Goal: Information Seeking & Learning: Learn about a topic

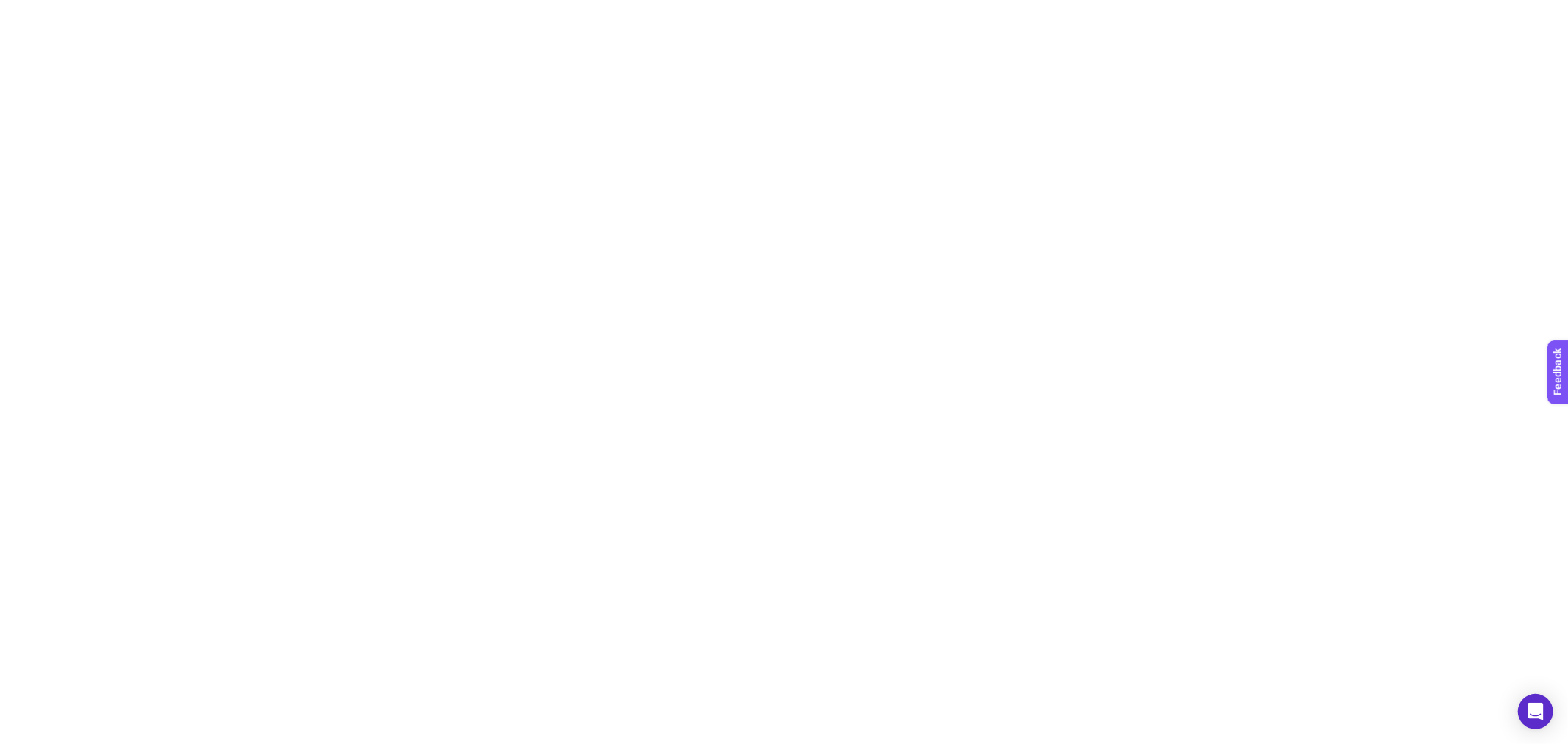
click at [878, 5] on html at bounding box center [784, 2] width 1568 height 5
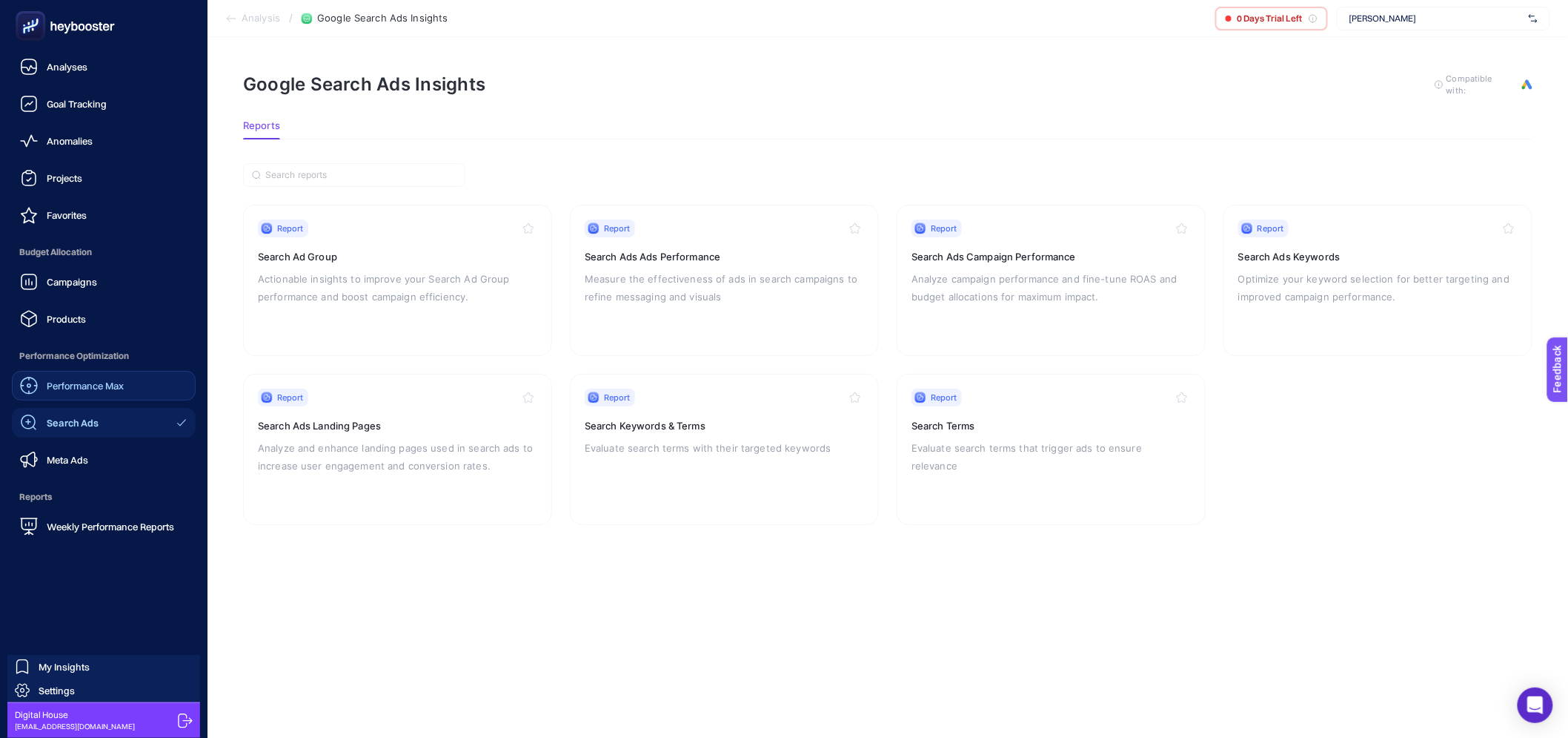
click at [102, 395] on link "Performance Max" at bounding box center [104, 385] width 183 height 29
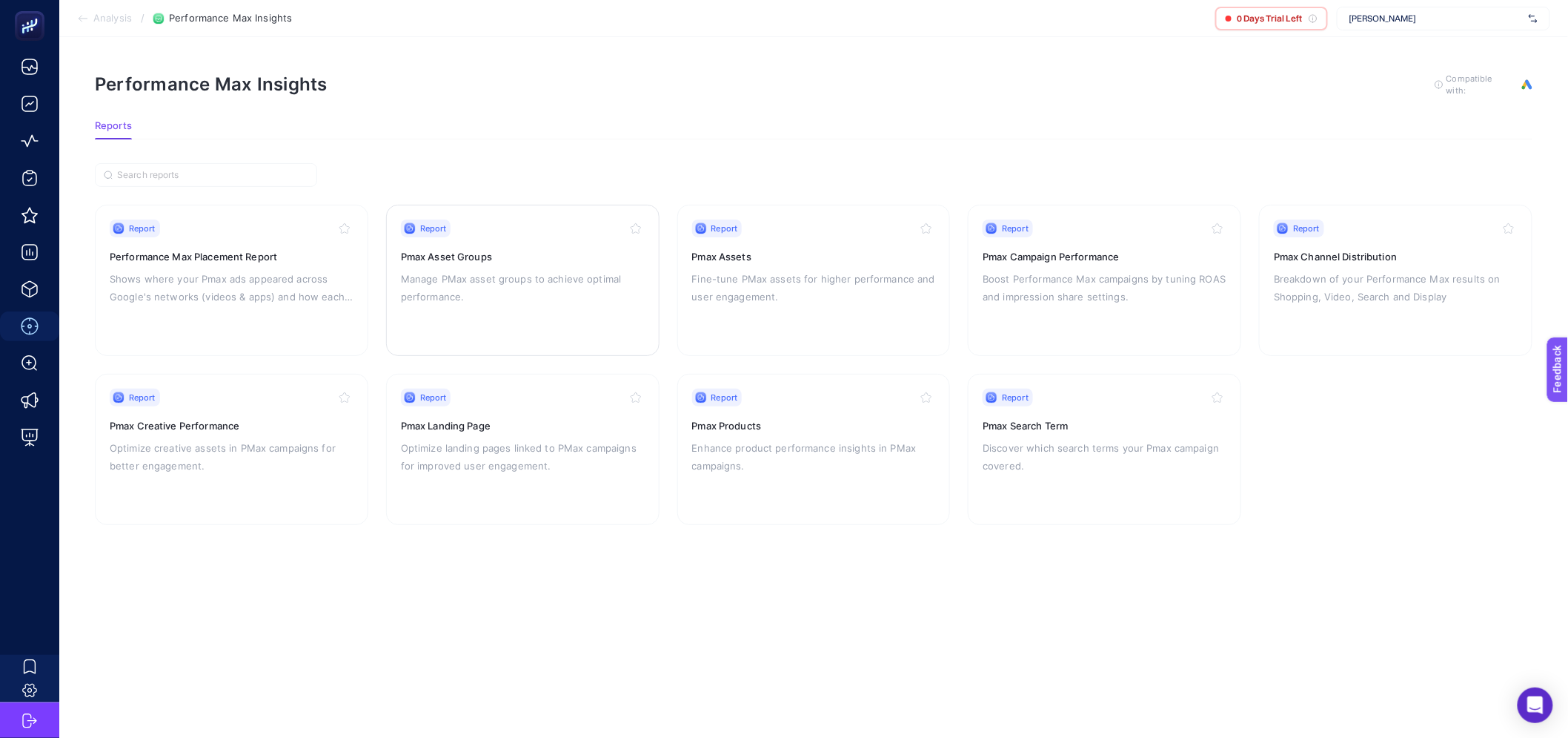
click at [473, 312] on div "Report Pmax Asset Groups Manage PMax asset groups to achieve optimal performanc…" at bounding box center [523, 280] width 244 height 122
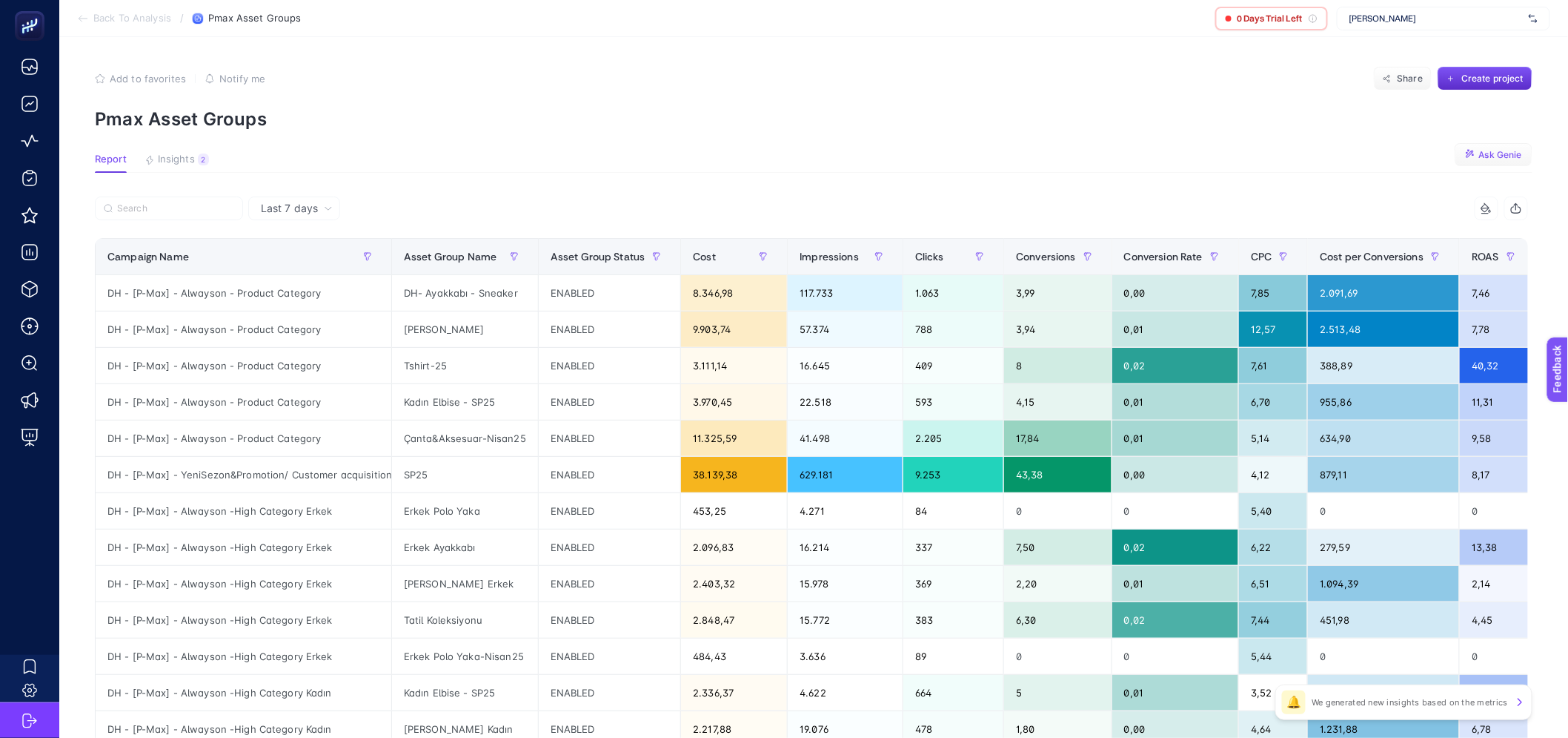
click at [1487, 157] on span "Ask Genie" at bounding box center [1501, 154] width 43 height 12
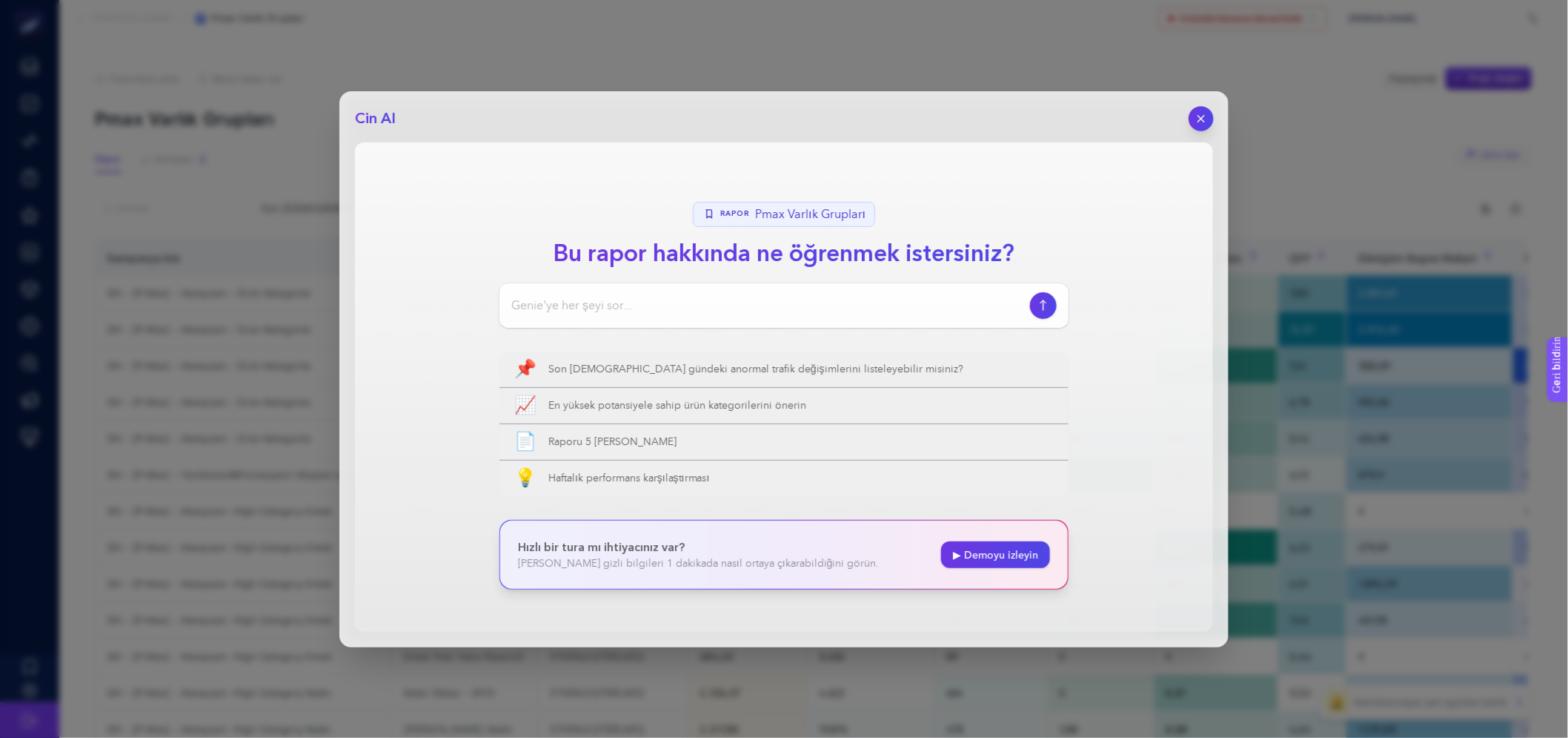
click at [1202, 115] on icon "button" at bounding box center [1202, 119] width 13 height 13
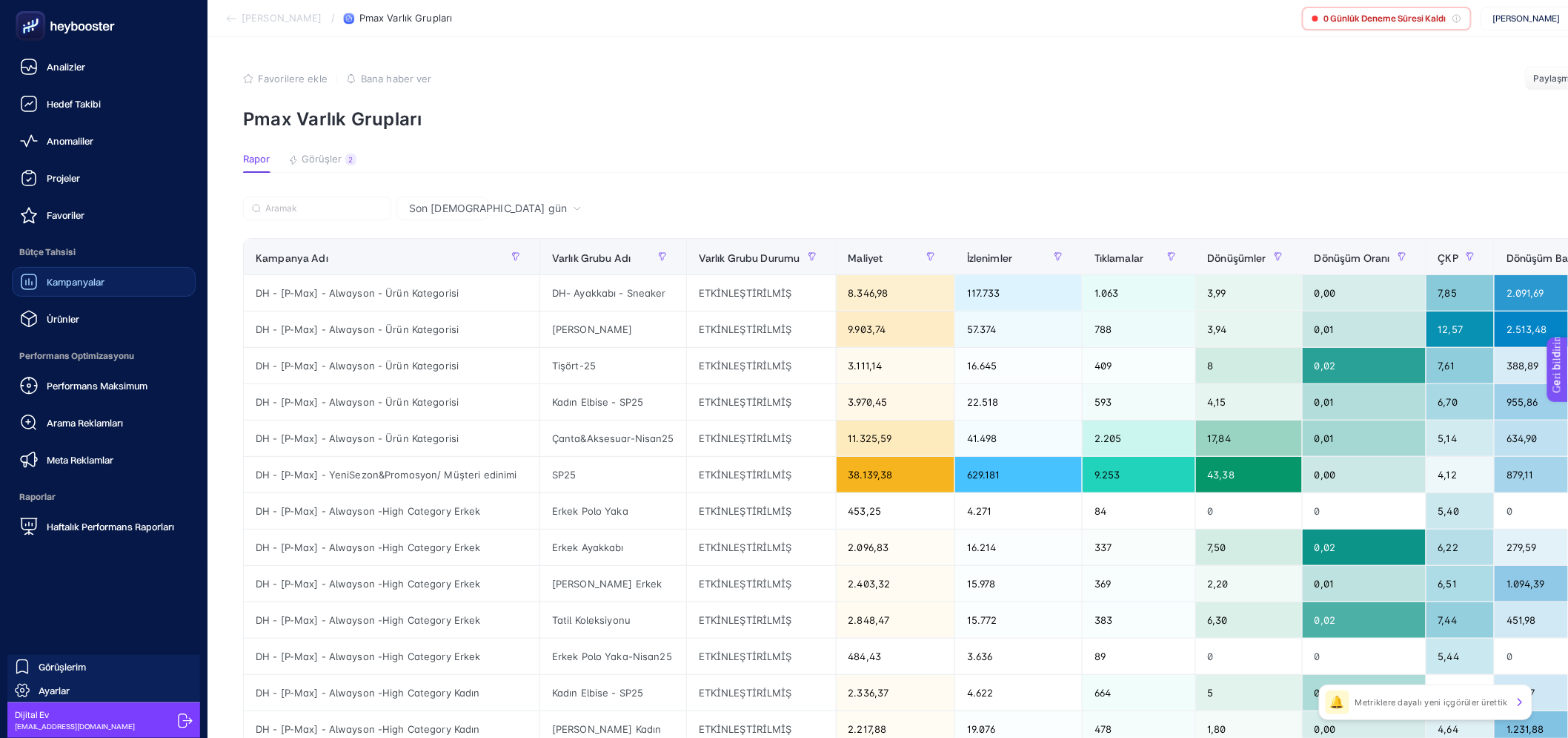
click at [91, 293] on link "Kampanyalar" at bounding box center [104, 281] width 183 height 29
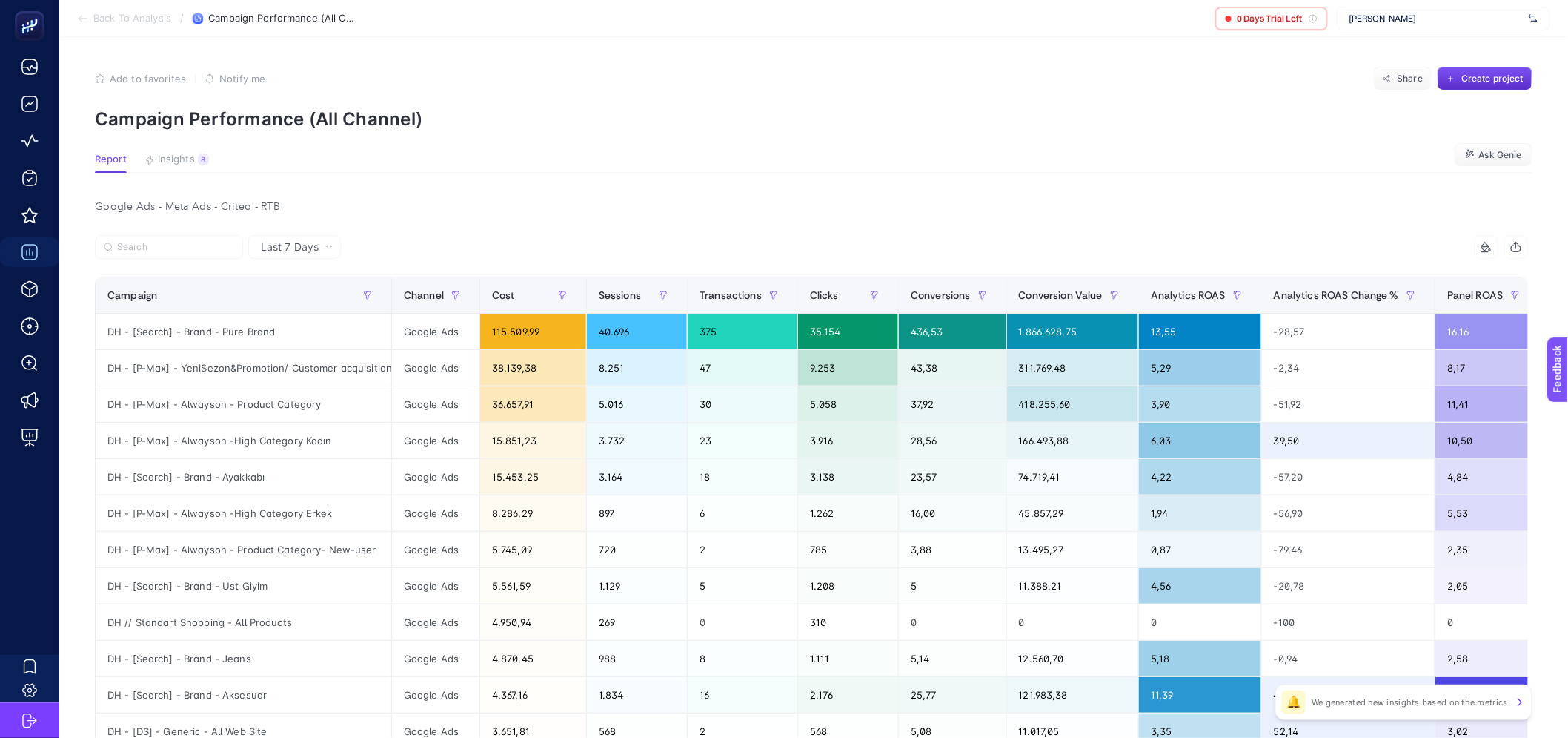
click at [1024, 77] on div "Add to favorites false Notify me Share Create project" at bounding box center [814, 78] width 1438 height 24
